Goal: Information Seeking & Learning: Learn about a topic

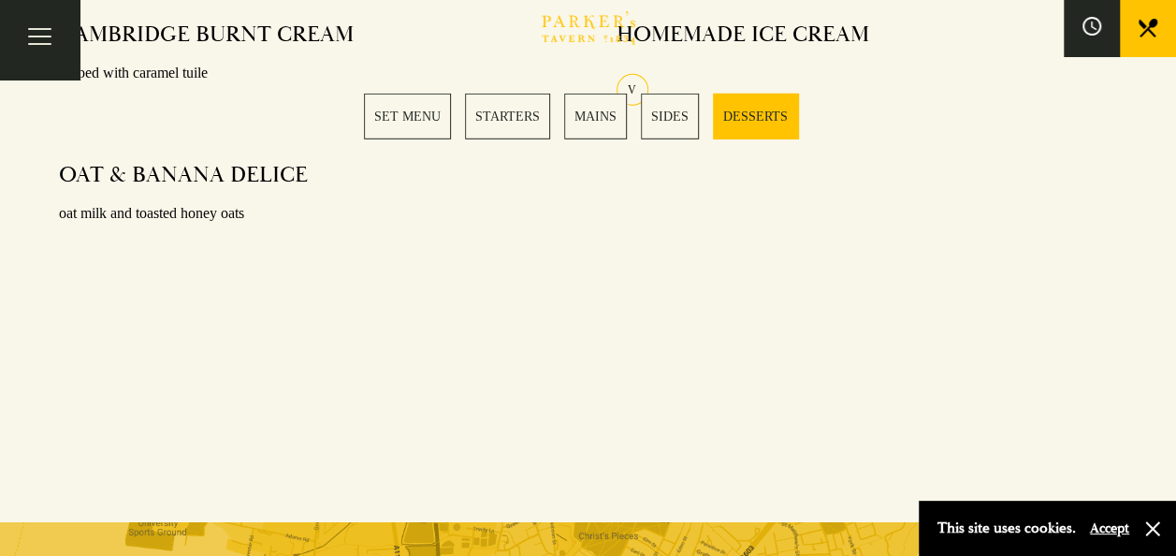
scroll to position [2807, 0]
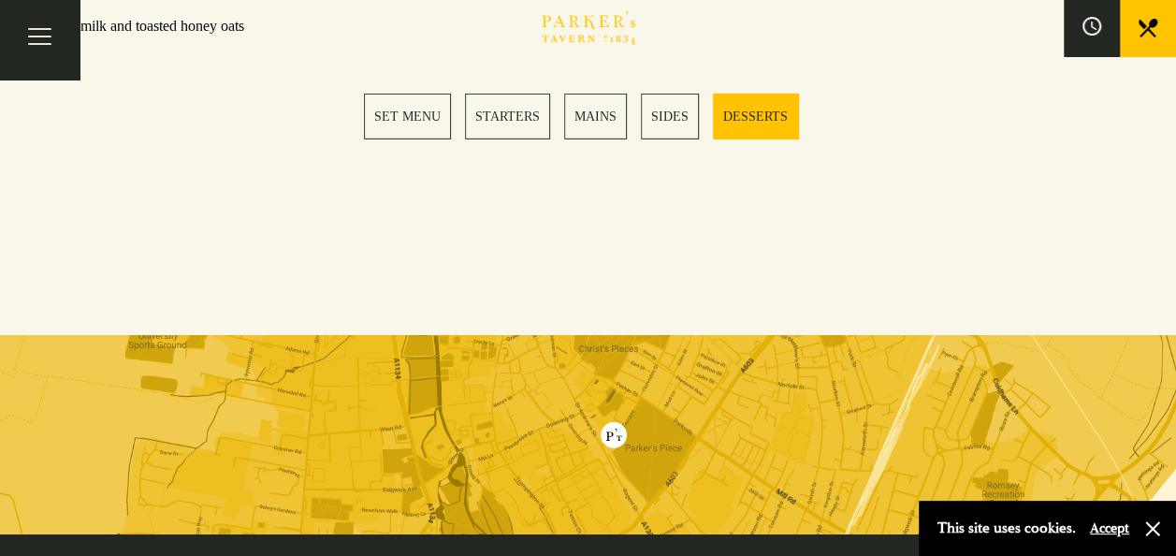
click at [597, 123] on link "MAINS" at bounding box center [595, 117] width 63 height 46
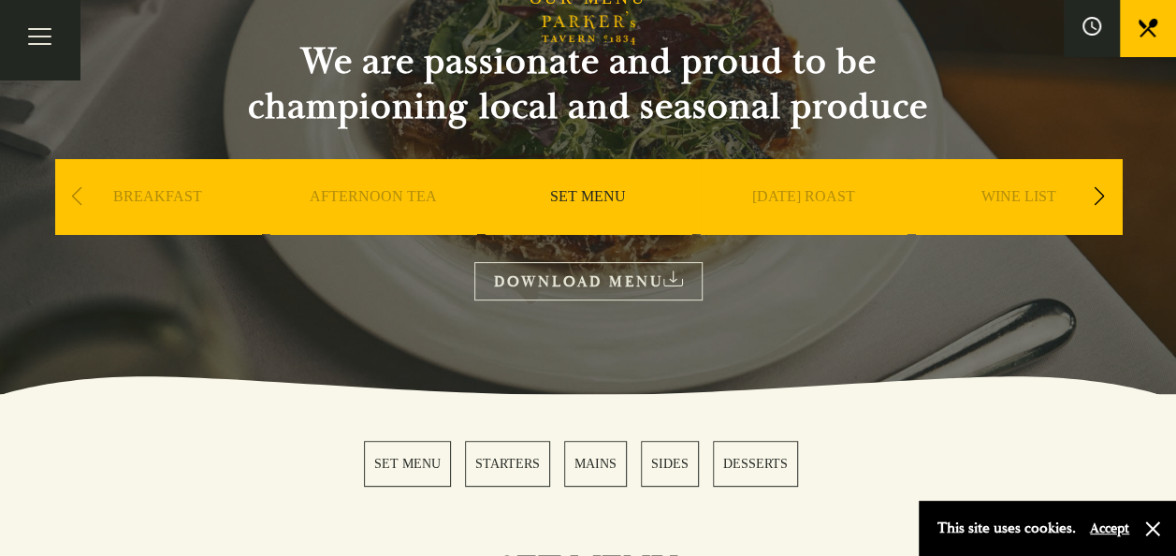
scroll to position [87, 0]
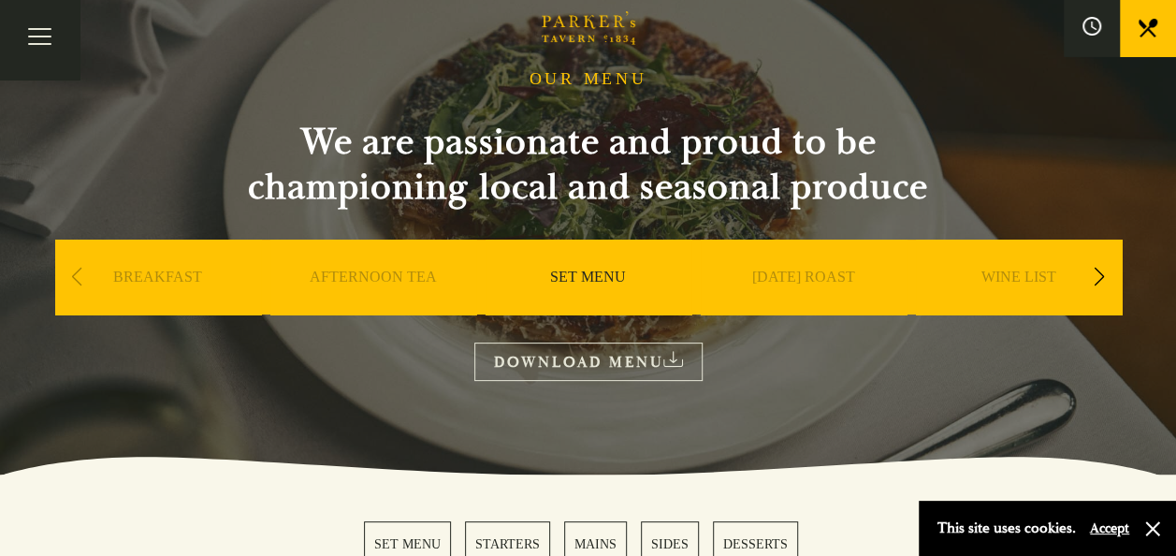
click at [1101, 282] on div "Next slide" at bounding box center [1099, 276] width 25 height 41
click at [1022, 269] on link "A LA CARTE" at bounding box center [1018, 305] width 87 height 75
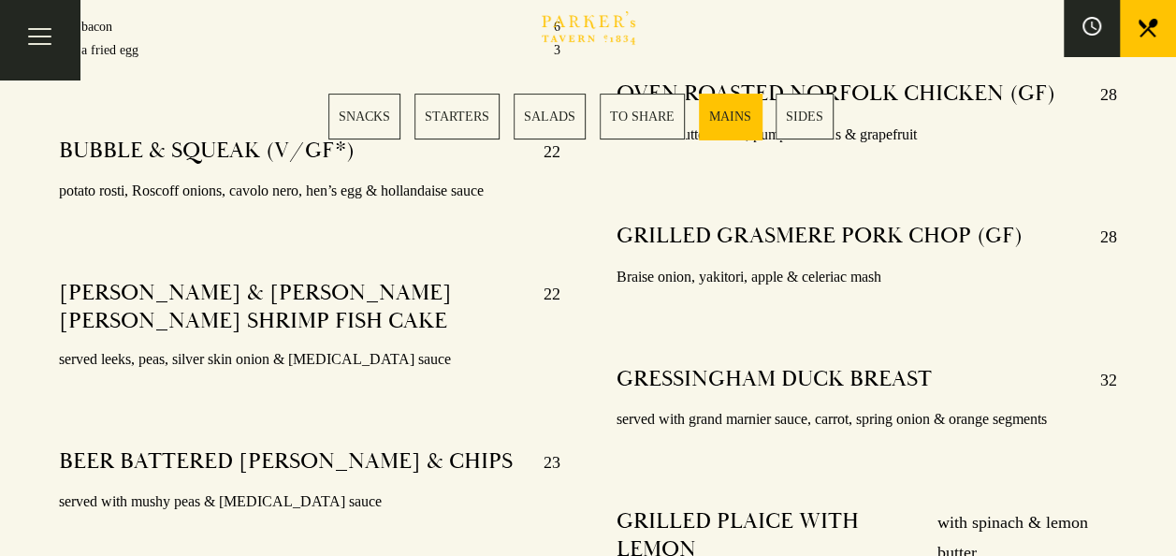
scroll to position [3462, 0]
